Goal: Task Accomplishment & Management: Manage account settings

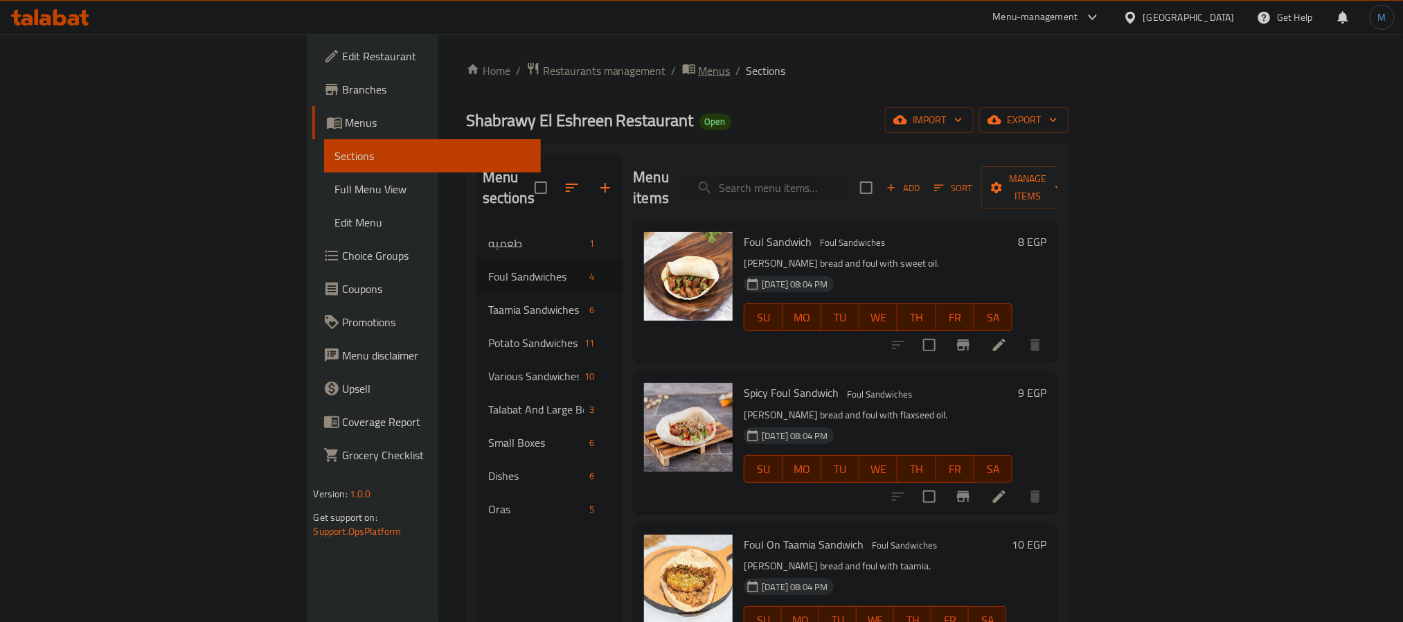
click at [699, 69] on span "Menus" at bounding box center [715, 70] width 32 height 17
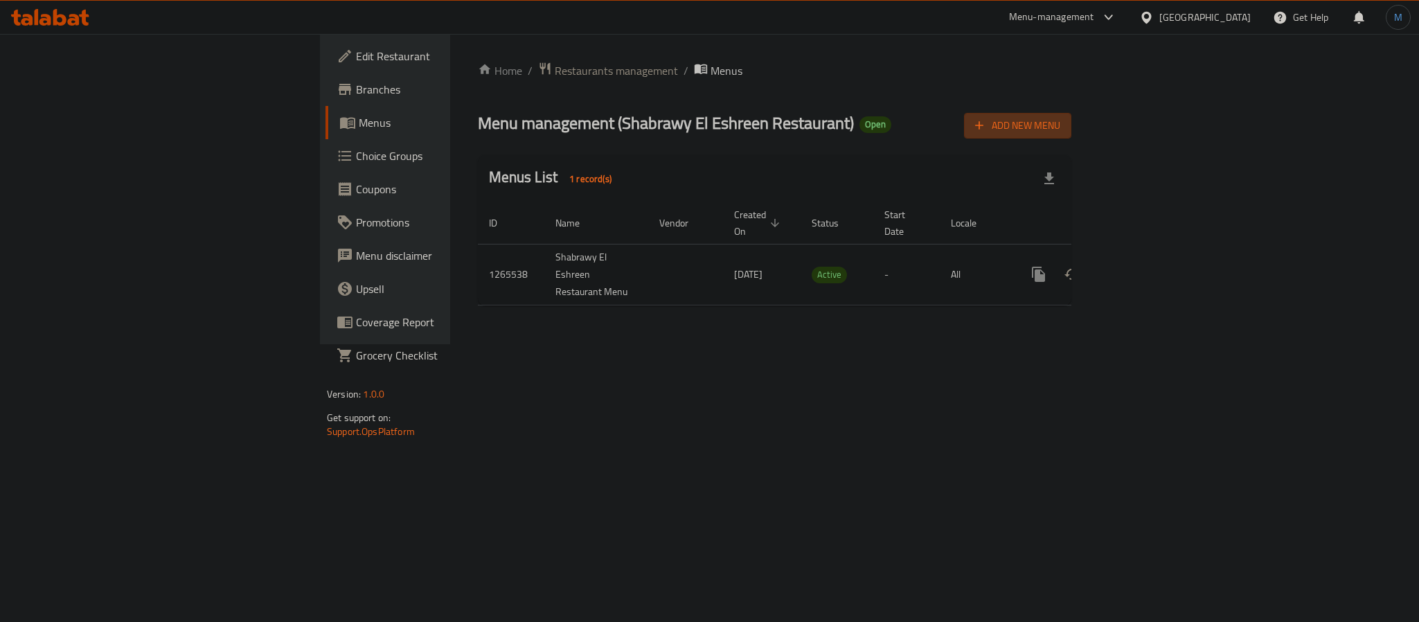
click at [1060, 123] on span "Add New Menu" at bounding box center [1017, 125] width 85 height 17
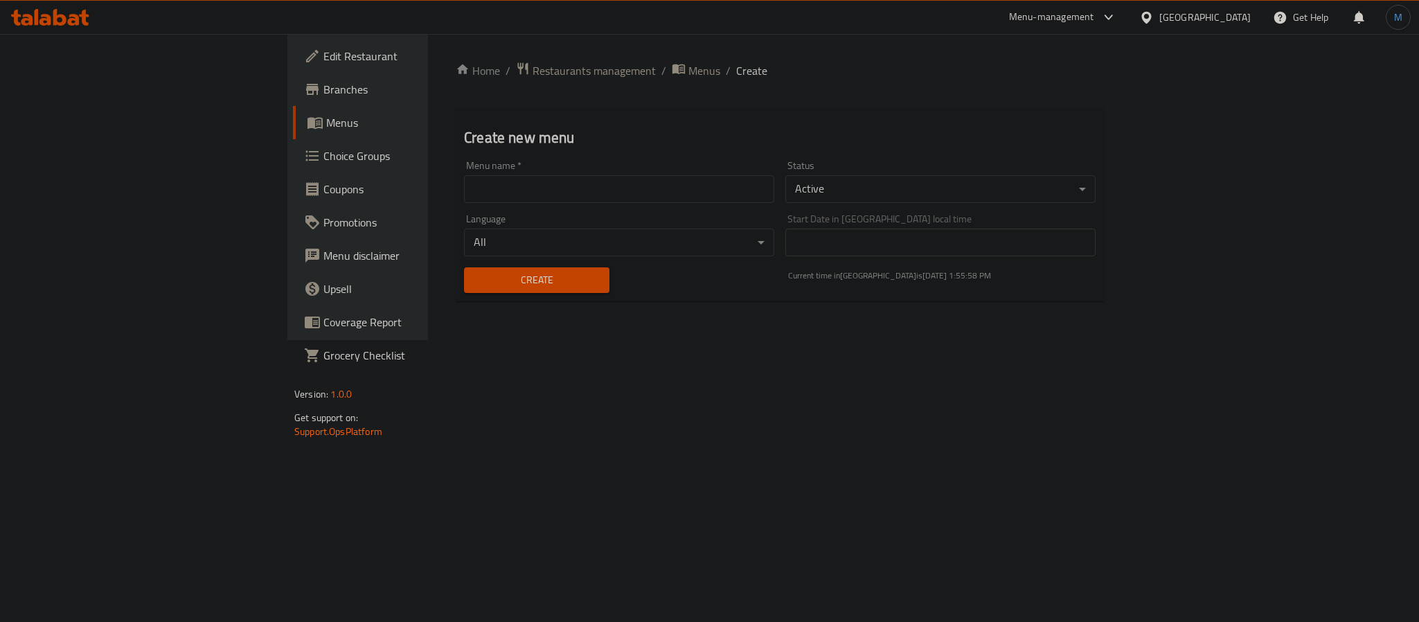
click at [589, 183] on input "text" at bounding box center [619, 189] width 310 height 28
paste input "341507828"
type input "341507828"
click at [952, 185] on body "​ Menu-management [GEOGRAPHIC_DATA] Get Help M Edit Restaurant Branches Menus C…" at bounding box center [709, 328] width 1419 height 588
click at [908, 206] on li "Inactive" at bounding box center [1108, 214] width 550 height 25
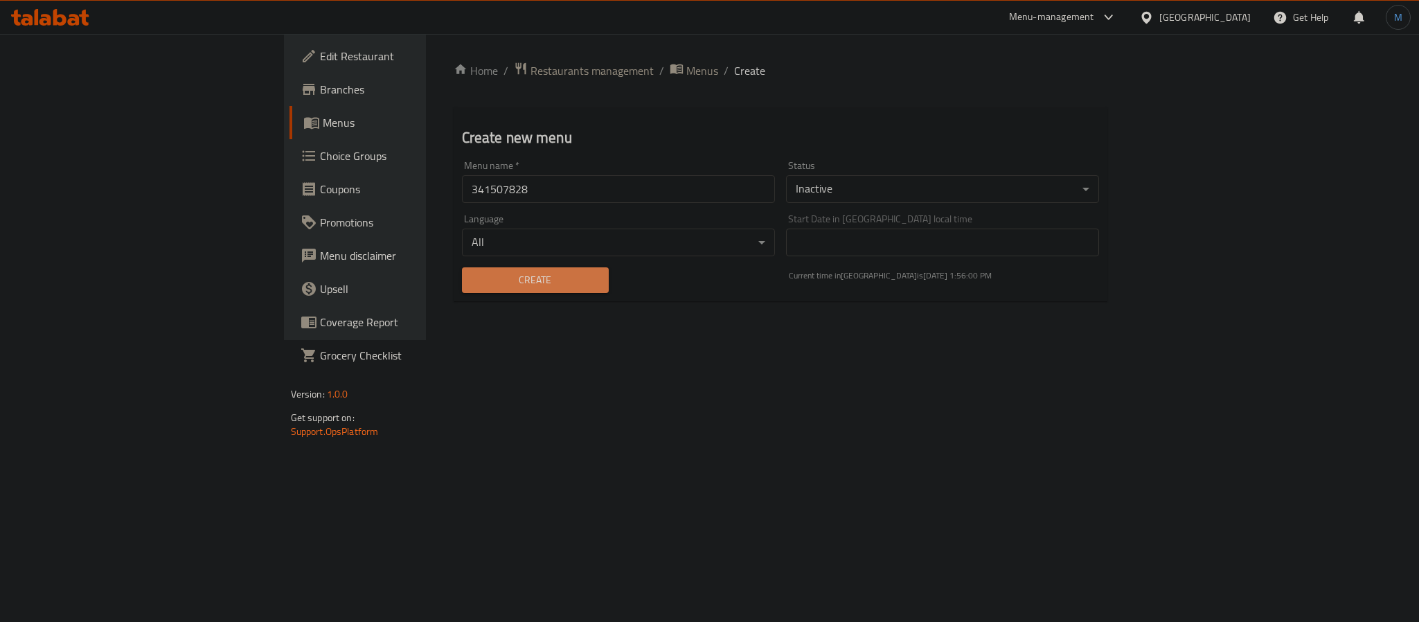
click at [473, 278] on span "Create" at bounding box center [535, 279] width 125 height 17
click at [688, 73] on span "Menus" at bounding box center [704, 70] width 32 height 17
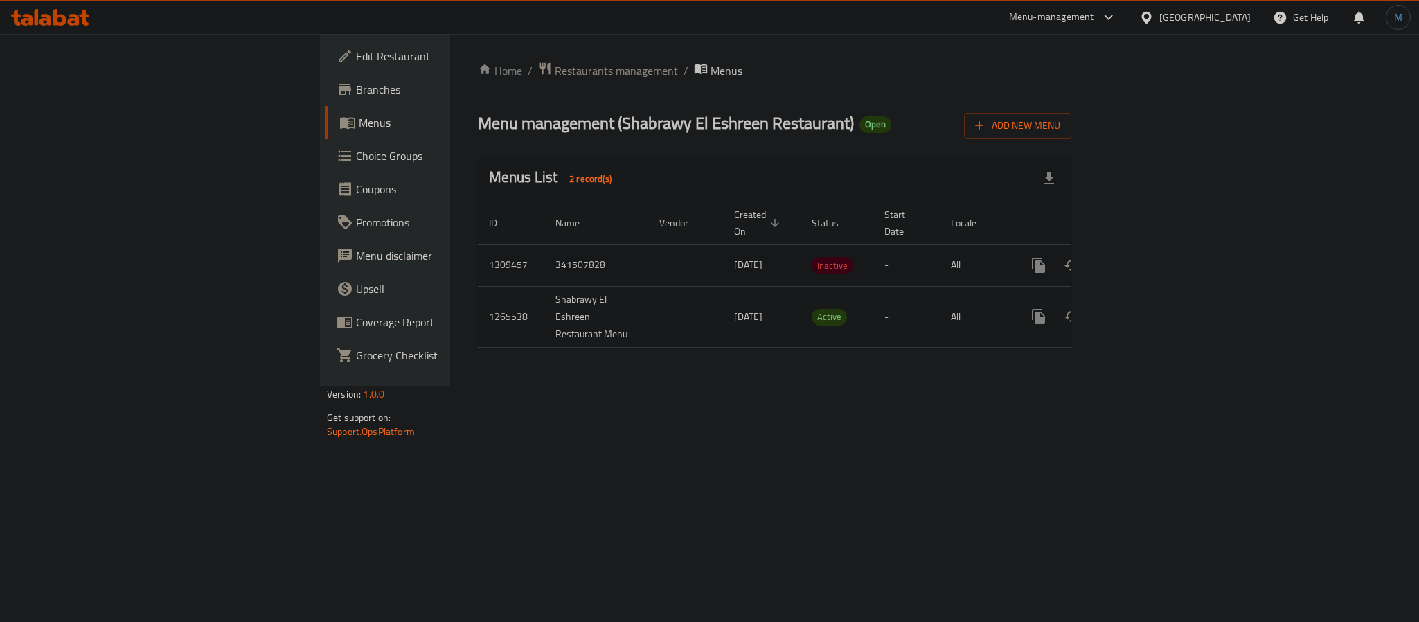
click at [1147, 257] on icon "enhanced table" at bounding box center [1138, 265] width 17 height 17
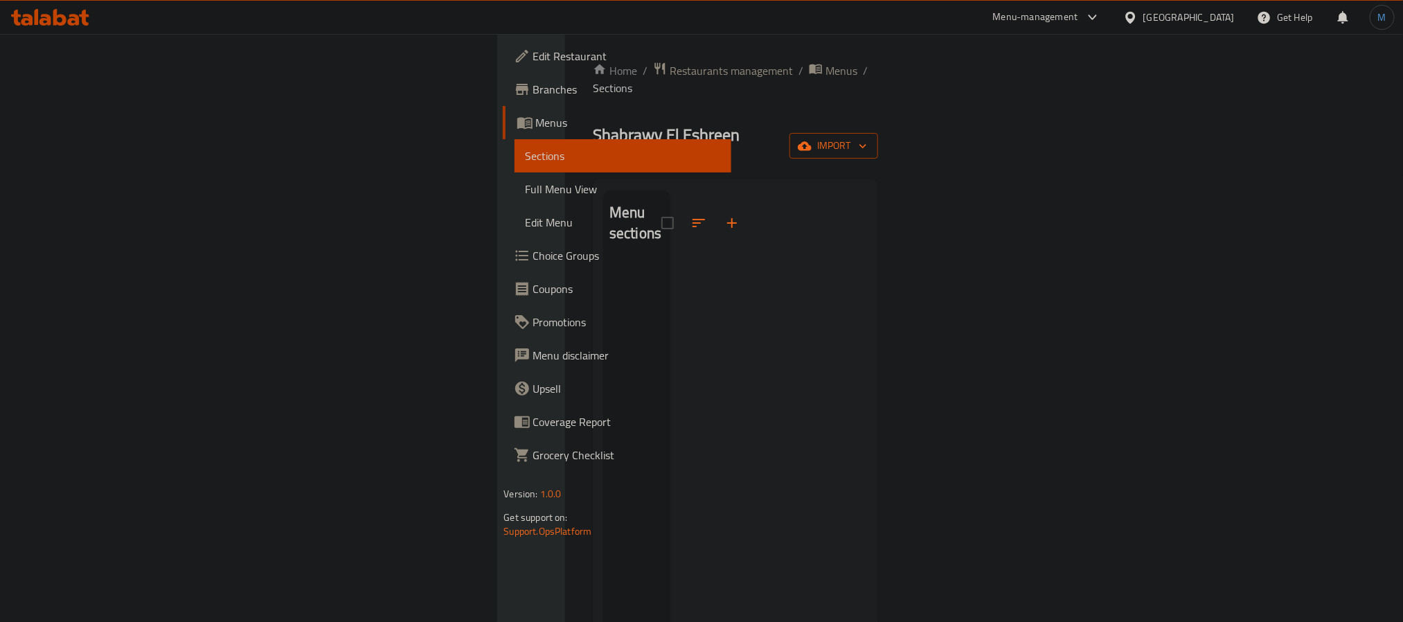
click at [870, 139] on icon "button" at bounding box center [863, 146] width 14 height 14
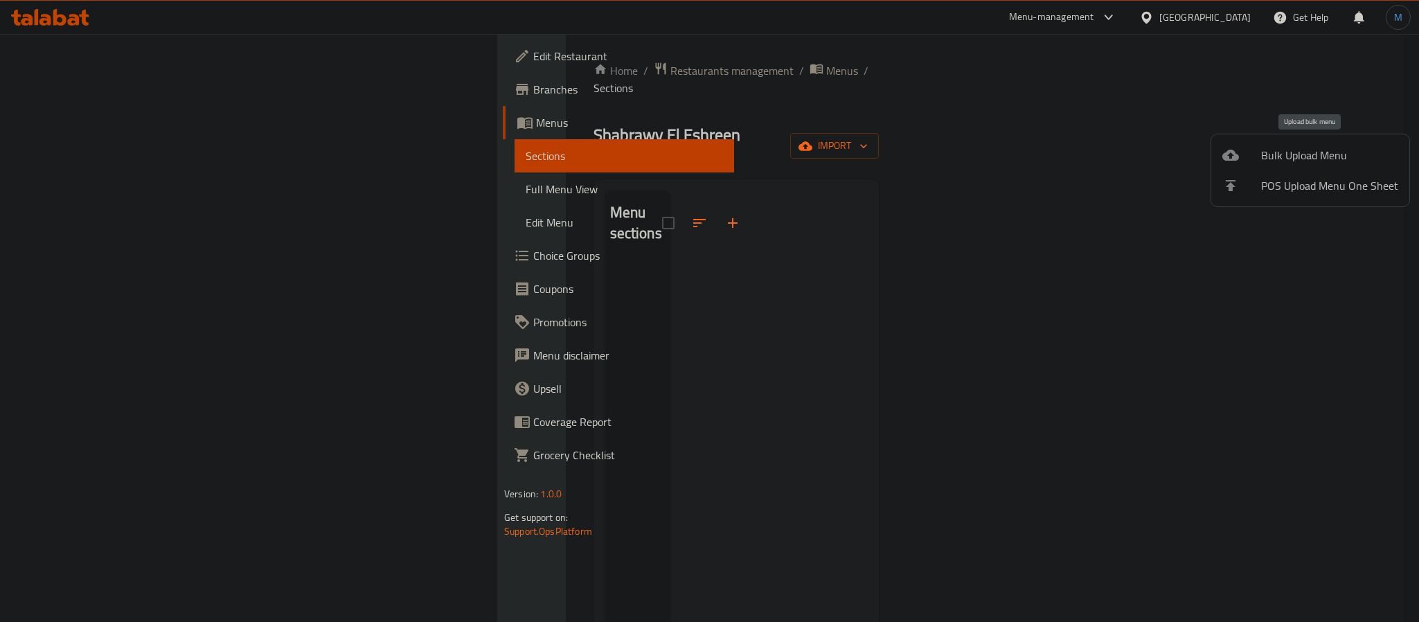
click at [1342, 158] on span "Bulk Upload Menu" at bounding box center [1329, 155] width 137 height 17
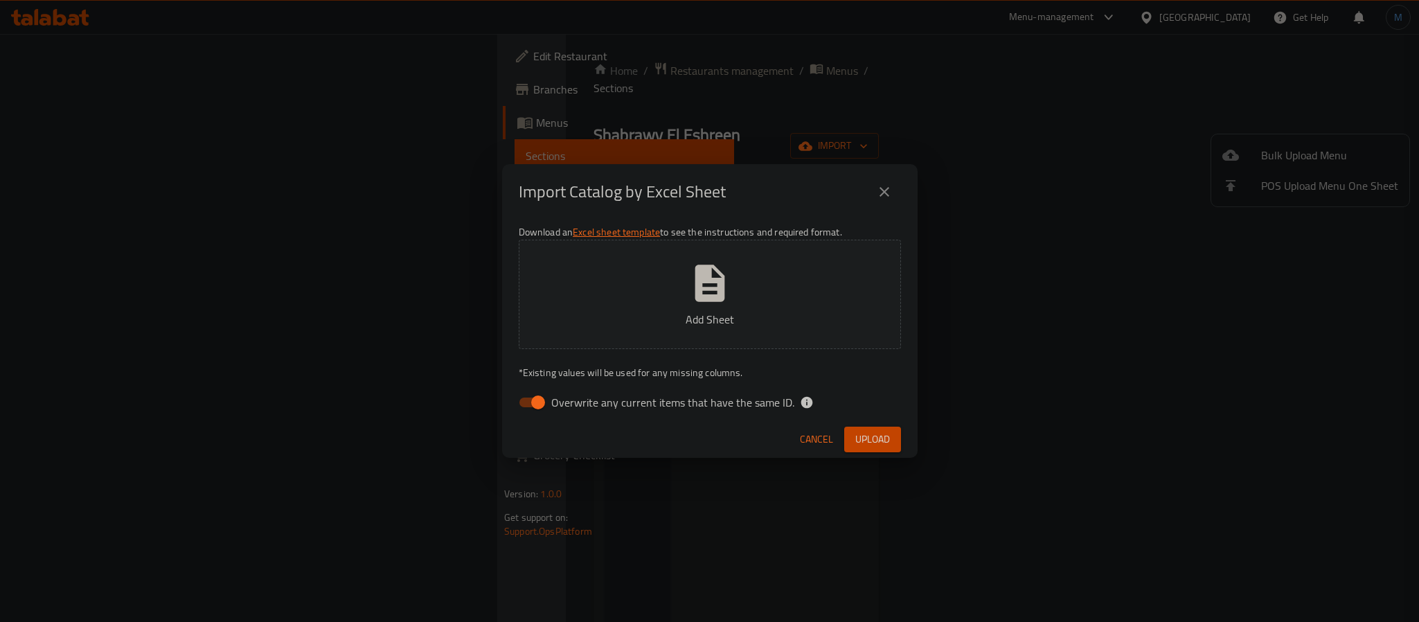
click at [738, 314] on p "Add Sheet" at bounding box center [709, 319] width 339 height 17
click at [781, 405] on span "Overwrite any current items that have the same ID." at bounding box center [672, 402] width 243 height 17
click at [578, 405] on input "Overwrite any current items that have the same ID." at bounding box center [538, 402] width 79 height 26
checkbox input "false"
click at [863, 445] on span "Upload" at bounding box center [872, 439] width 35 height 17
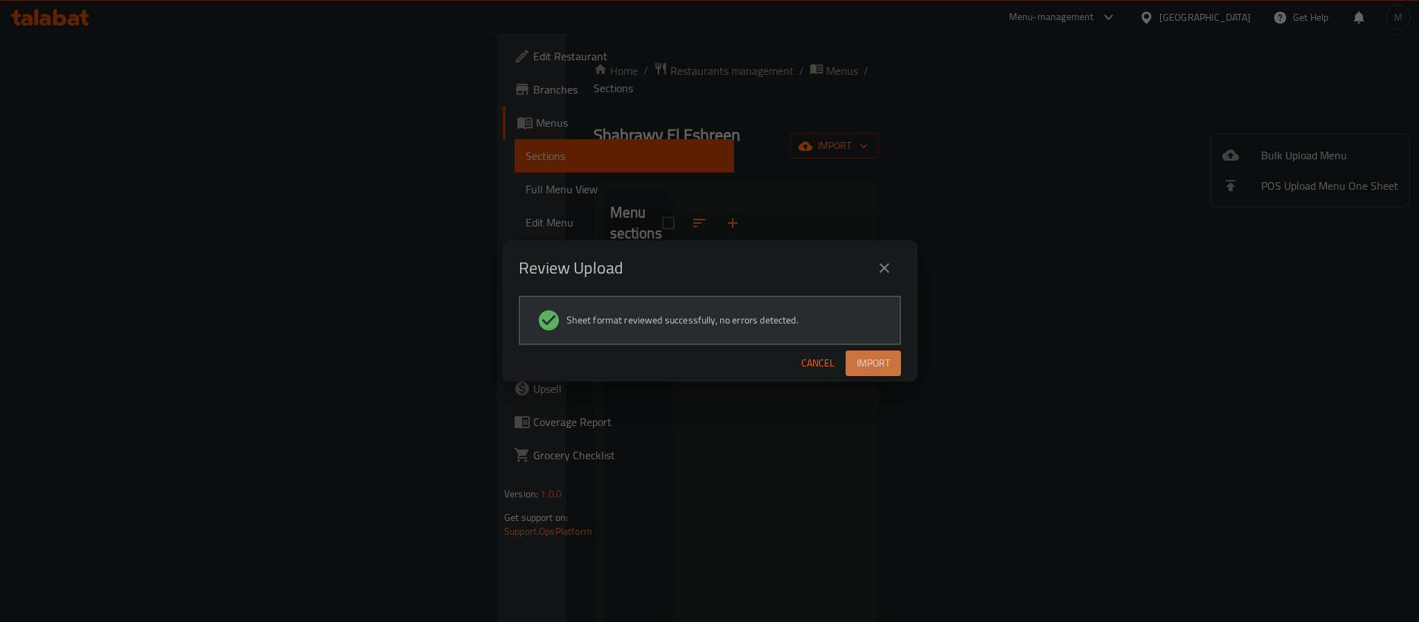
click at [888, 364] on span "Import" at bounding box center [873, 363] width 33 height 17
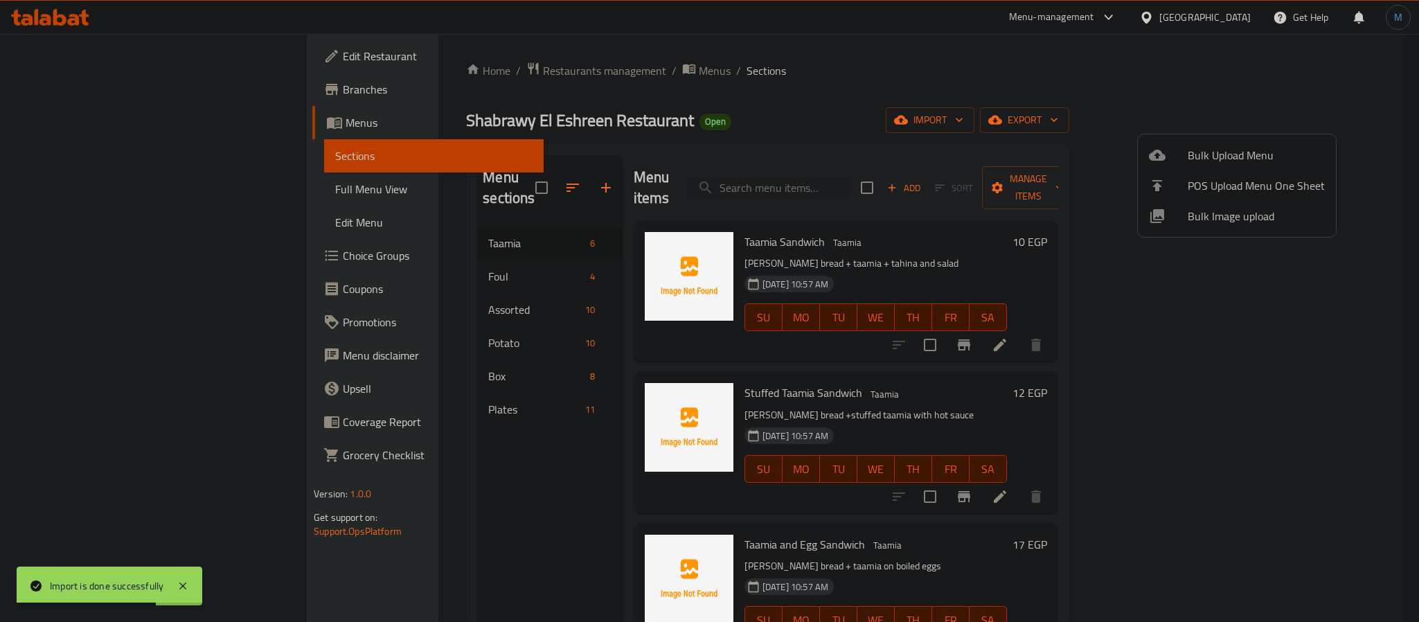
click at [877, 376] on div at bounding box center [709, 311] width 1419 height 622
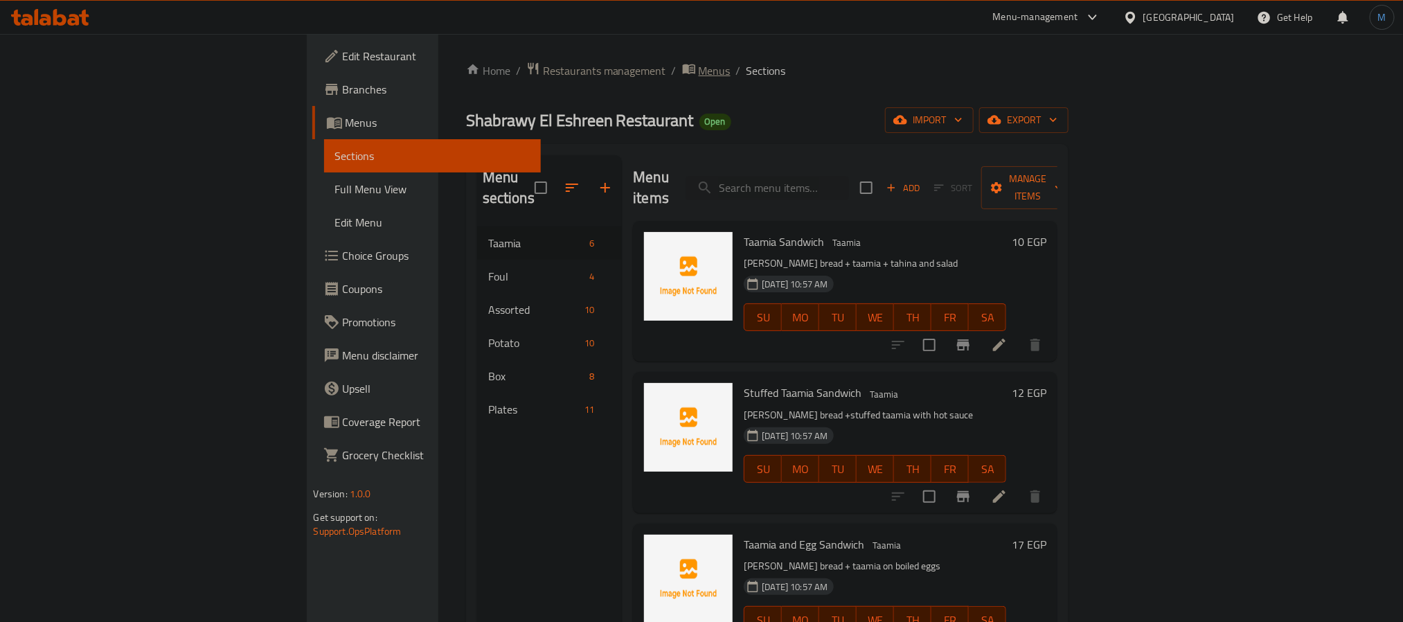
click at [682, 71] on icon "breadcrumb" at bounding box center [689, 69] width 14 height 14
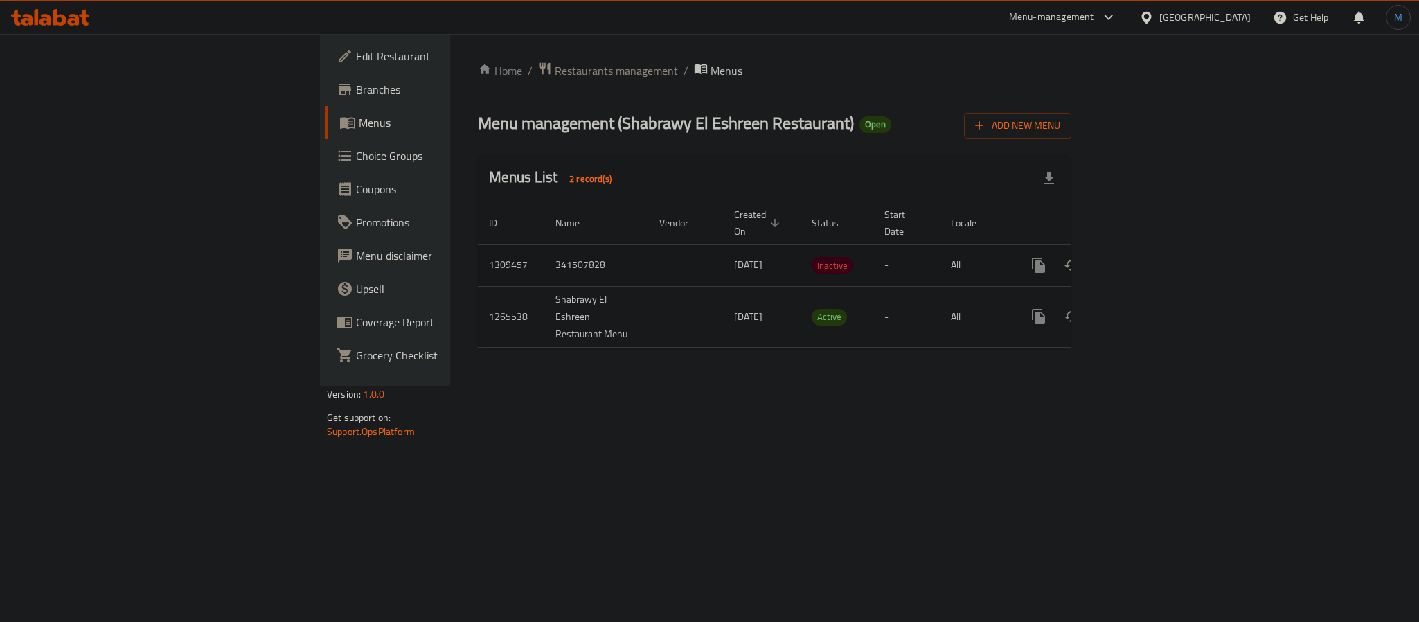
click at [1089, 249] on button "enhanced table" at bounding box center [1071, 265] width 33 height 33
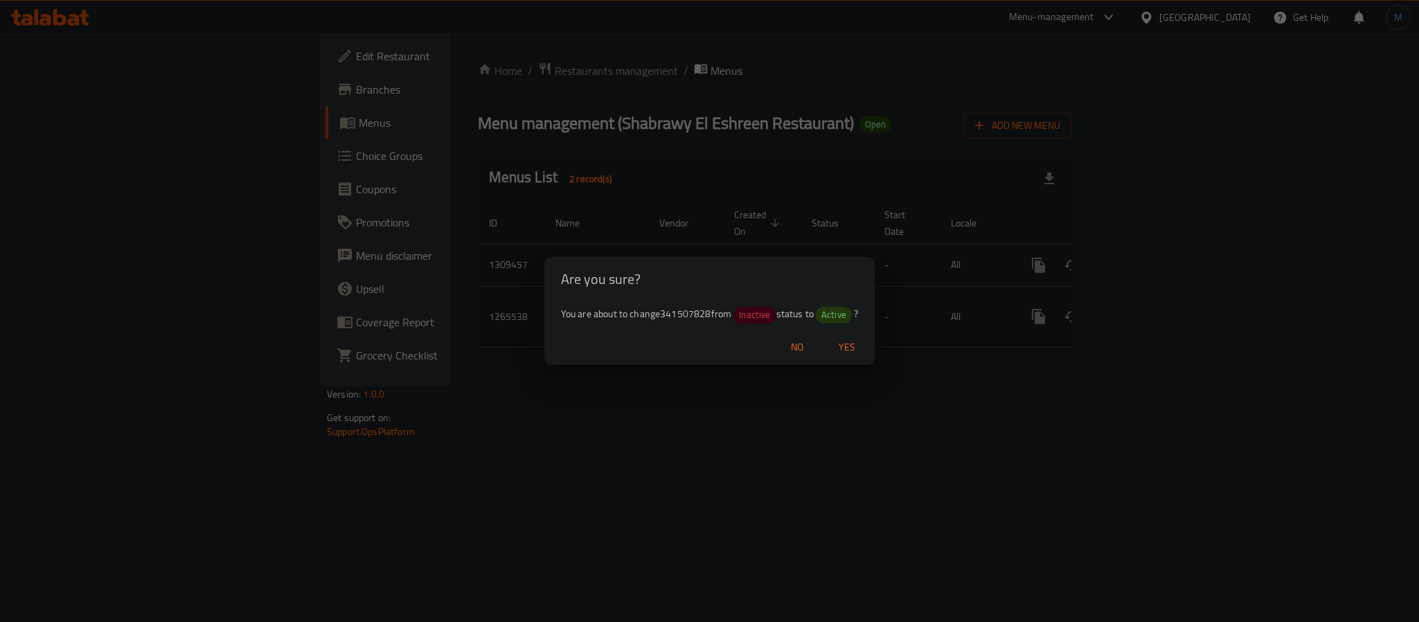
click at [846, 347] on span "Yes" at bounding box center [846, 347] width 33 height 17
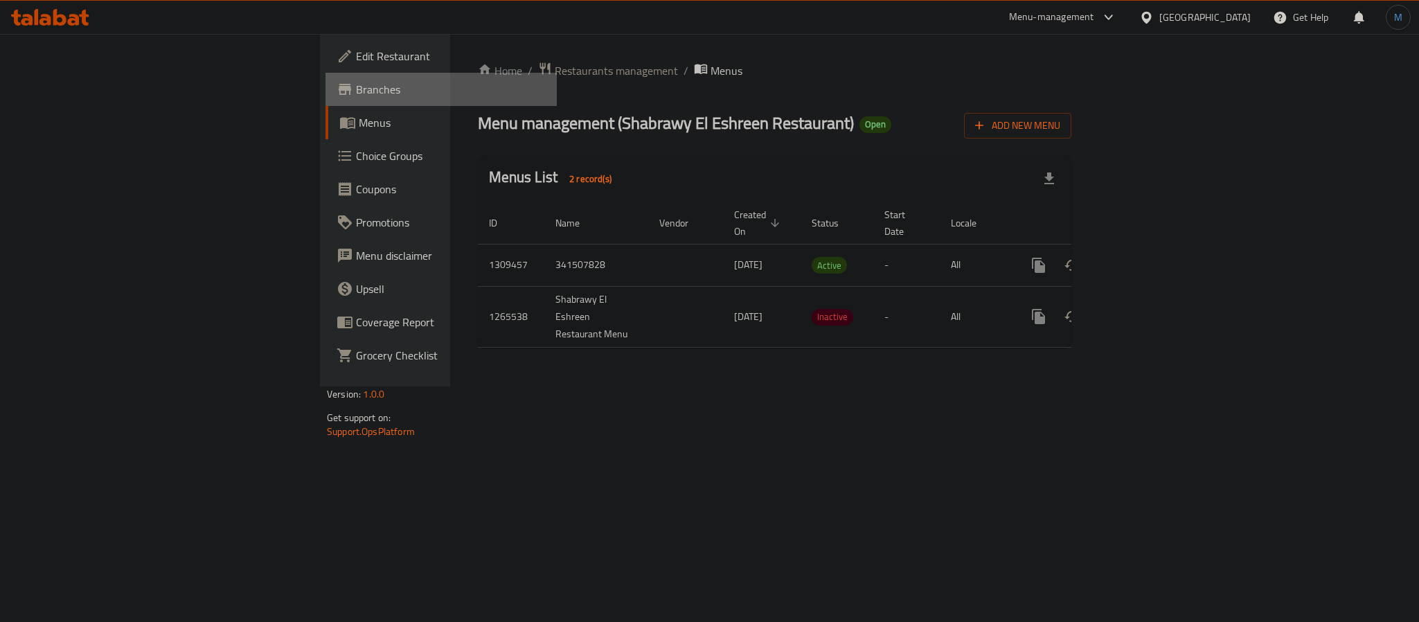
click at [326, 100] on link "Branches" at bounding box center [441, 89] width 231 height 33
